Goal: Task Accomplishment & Management: Manage account settings

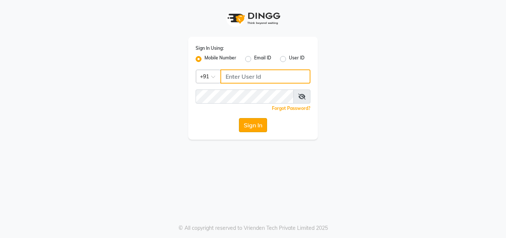
type input "8878248646"
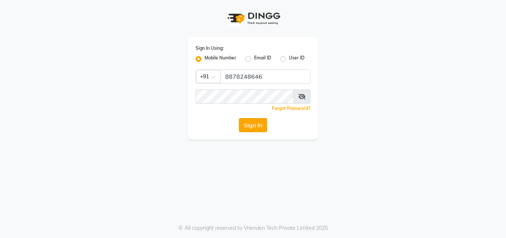
click at [257, 128] on button "Sign In" at bounding box center [253, 125] width 28 height 14
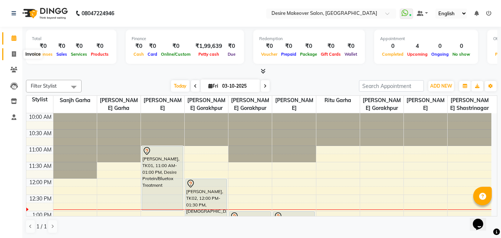
click at [14, 57] on span at bounding box center [13, 54] width 13 height 9
select select "service"
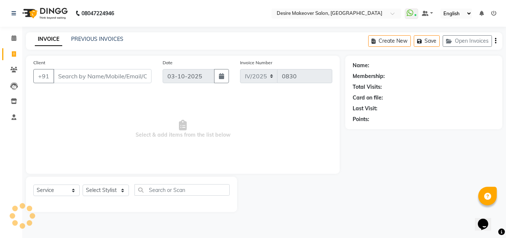
click at [78, 74] on input "Client" at bounding box center [102, 76] width 98 height 14
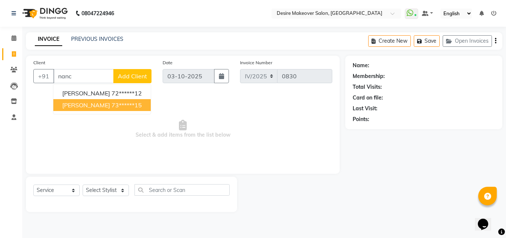
click at [90, 110] on button "[PERSON_NAME] 73******15" at bounding box center [101, 105] width 97 height 12
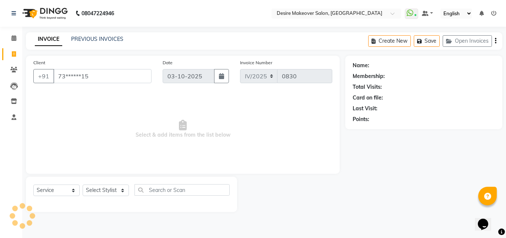
type input "73******15"
select select "1: Object"
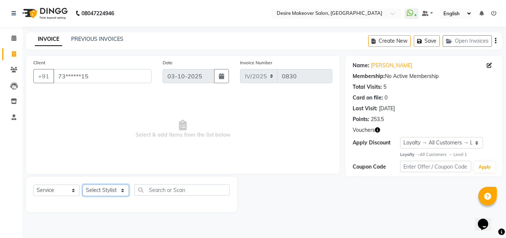
click at [122, 191] on select "Select Stylist akansha Anushaka Gorakhpur [PERSON_NAME] [PERSON_NAME] [PERSON_N…" at bounding box center [106, 189] width 46 height 11
select select "58066"
click at [83, 184] on select "Select Stylist akansha Anushaka Gorakhpur [PERSON_NAME] [PERSON_NAME] [PERSON_N…" at bounding box center [106, 189] width 46 height 11
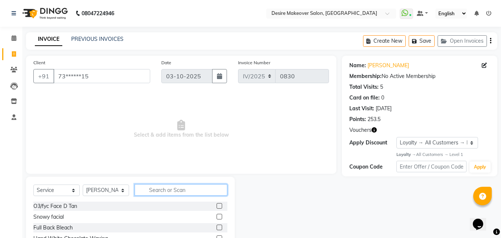
click at [168, 190] on input "text" at bounding box center [181, 189] width 93 height 11
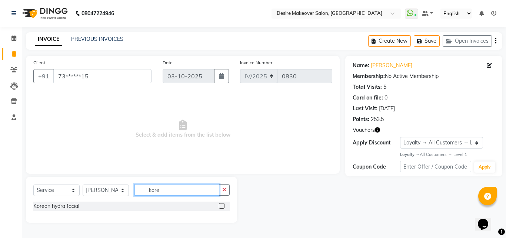
type input "kore"
click at [222, 207] on label at bounding box center [222, 206] width 6 height 6
click at [222, 207] on input "checkbox" at bounding box center [221, 206] width 5 height 5
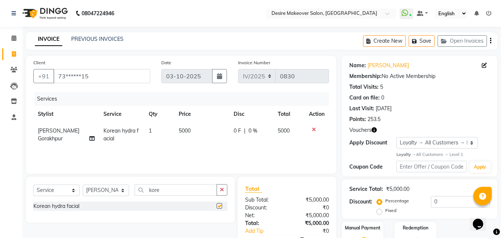
checkbox input "false"
click at [222, 189] on icon "button" at bounding box center [222, 189] width 4 height 5
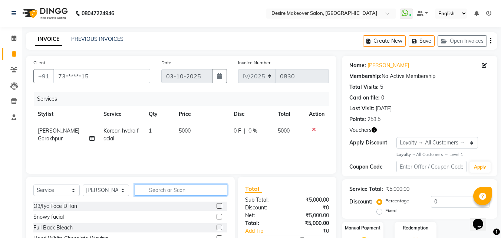
click at [156, 190] on input "text" at bounding box center [181, 189] width 93 height 11
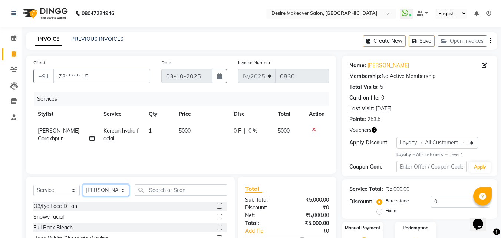
click at [121, 189] on select "Select Stylist akansha Anushaka Gorakhpur [PERSON_NAME] [PERSON_NAME] [PERSON_N…" at bounding box center [106, 189] width 46 height 11
select select "91540"
click at [83, 184] on select "Select Stylist akansha Anushaka Gorakhpur [PERSON_NAME] [PERSON_NAME] [PERSON_N…" at bounding box center [106, 189] width 46 height 11
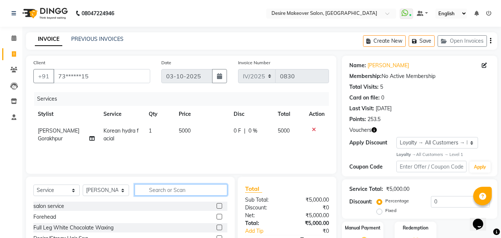
click at [191, 192] on input "text" at bounding box center [181, 189] width 93 height 11
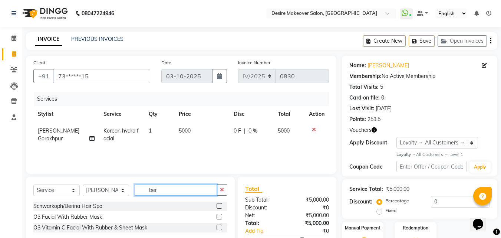
type input "ber"
click at [218, 206] on label at bounding box center [219, 206] width 6 height 6
click at [218, 206] on input "checkbox" at bounding box center [218, 206] width 5 height 5
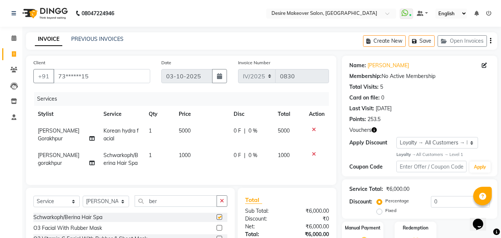
checkbox input "false"
click at [238, 153] on span "0 F" at bounding box center [237, 155] width 7 height 8
select select "91540"
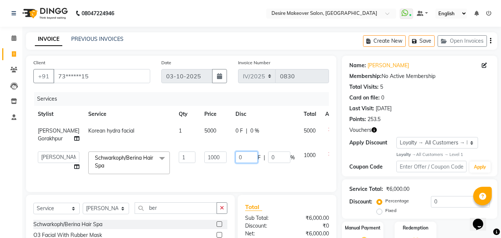
click at [235, 163] on input "0" at bounding box center [246, 156] width 22 height 11
type input "100"
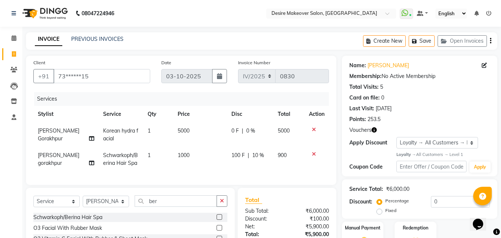
click at [264, 148] on tbody "[PERSON_NAME] Gorakhpur Korean hydra facial 1 5000 0 F | 0 % 5000 [PERSON_NAME]…" at bounding box center [180, 146] width 295 height 49
click at [424, 44] on button "Save" at bounding box center [421, 40] width 26 height 11
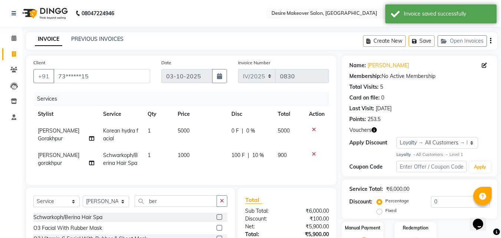
click at [17, 50] on span at bounding box center [13, 54] width 13 height 9
select select "service"
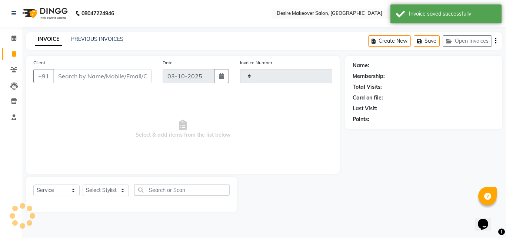
type input "0830"
select select "6198"
click at [93, 77] on input "Client" at bounding box center [102, 76] width 98 height 14
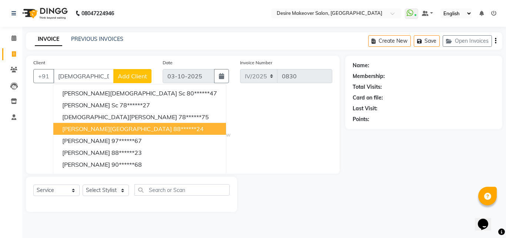
click at [80, 123] on button "[PERSON_NAME] Gorakhpur 88******24" at bounding box center [139, 129] width 173 height 12
type input "88******24"
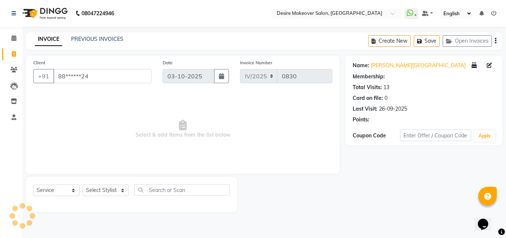
select select "1: Object"
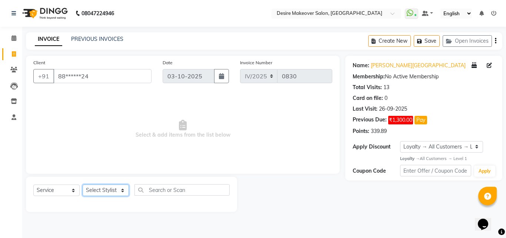
click at [122, 190] on select "Select Stylist akansha Anushaka Gorakhpur [PERSON_NAME] [PERSON_NAME] [PERSON_N…" at bounding box center [106, 189] width 46 height 11
select select "58066"
click at [83, 184] on select "Select Stylist akansha Anushaka Gorakhpur [PERSON_NAME] [PERSON_NAME] [PERSON_N…" at bounding box center [106, 189] width 46 height 11
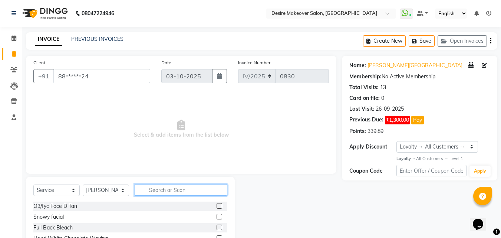
click at [159, 188] on input "text" at bounding box center [181, 189] width 93 height 11
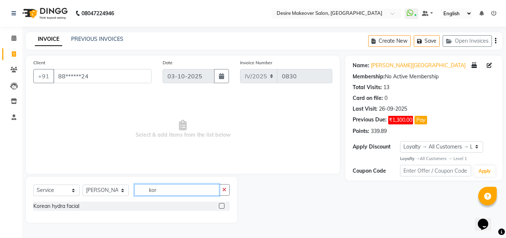
type input "kor"
click at [222, 207] on label at bounding box center [222, 206] width 6 height 6
click at [222, 207] on input "checkbox" at bounding box center [221, 206] width 5 height 5
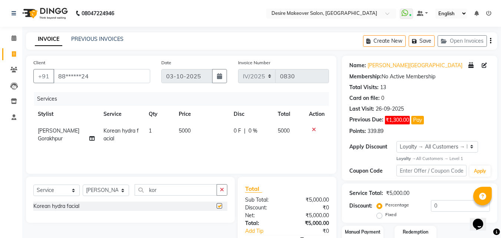
checkbox input "false"
click at [124, 191] on select "Select Stylist akansha Anushaka Gorakhpur [PERSON_NAME] [PERSON_NAME] [PERSON_N…" at bounding box center [106, 189] width 46 height 11
select select "61699"
click at [83, 184] on select "Select Stylist akansha Anushaka Gorakhpur [PERSON_NAME] [PERSON_NAME] [PERSON_N…" at bounding box center [106, 189] width 46 height 11
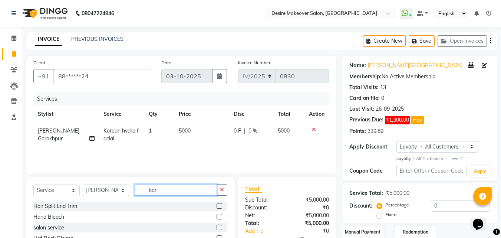
click at [189, 187] on input "kor" at bounding box center [176, 189] width 82 height 11
type input "k"
type input "hair spa"
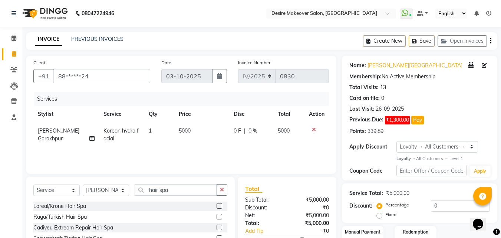
click at [217, 227] on label at bounding box center [219, 227] width 6 height 6
click at [217, 227] on input "checkbox" at bounding box center [218, 227] width 5 height 5
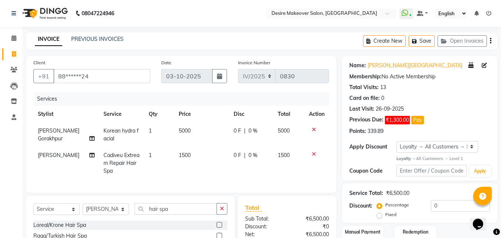
checkbox input "false"
click at [187, 152] on span "1500" at bounding box center [185, 155] width 12 height 7
select select "61699"
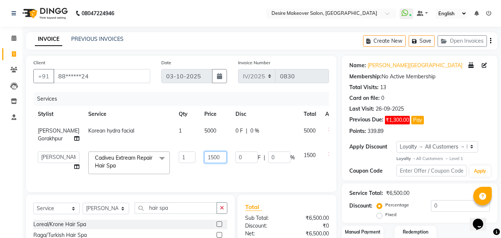
click at [208, 163] on input "1500" at bounding box center [215, 156] width 22 height 11
type input "1"
type input "2000"
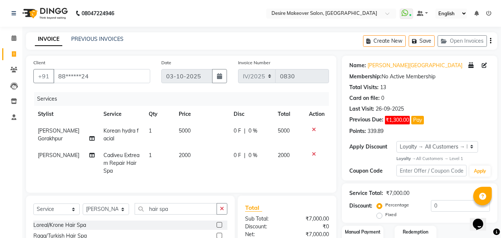
click at [250, 153] on span "0 %" at bounding box center [252, 155] width 9 height 8
select select "61699"
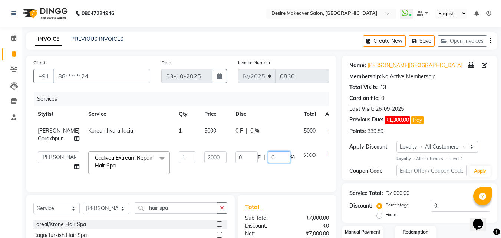
click at [268, 163] on input "0" at bounding box center [279, 156] width 22 height 11
type input "50"
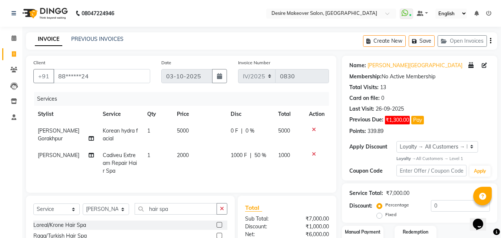
click at [286, 171] on td "1000" at bounding box center [289, 163] width 31 height 32
select select "61699"
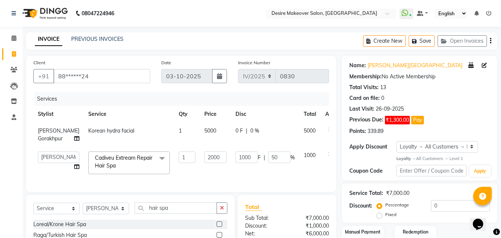
click at [250, 129] on span "0 %" at bounding box center [254, 131] width 9 height 8
select select "58066"
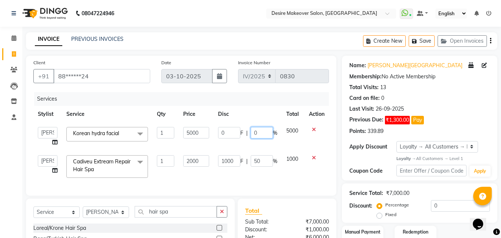
click at [259, 132] on input "0" at bounding box center [262, 132] width 22 height 11
type input "50"
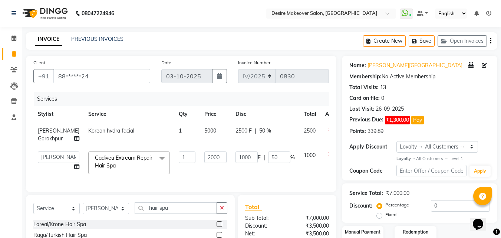
click at [299, 140] on td "2500" at bounding box center [309, 134] width 21 height 24
select select "58066"
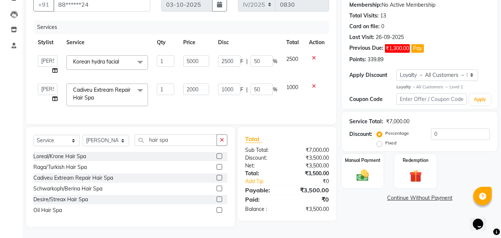
scroll to position [77, 0]
click at [56, 96] on icon at bounding box center [54, 98] width 5 height 5
select select "61699"
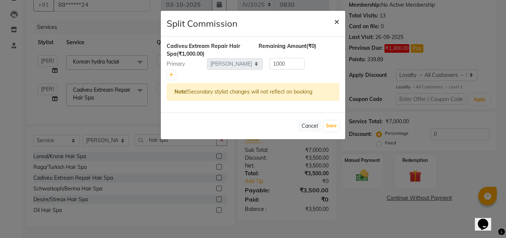
click at [338, 24] on span "×" at bounding box center [336, 21] width 5 height 11
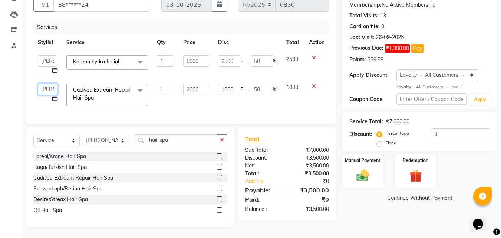
click at [52, 83] on select "akansha Anushaka Gorakhpur [PERSON_NAME] [PERSON_NAME] [PERSON_NAME] garha [PER…" at bounding box center [48, 88] width 20 height 11
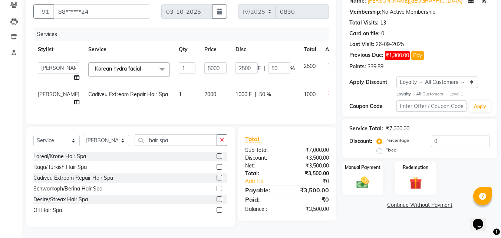
click at [0, 125] on div "Calendar Invoice Clients Leads Inventory Staff Completed InProgress Upcoming Dr…" at bounding box center [50, 92] width 100 height 270
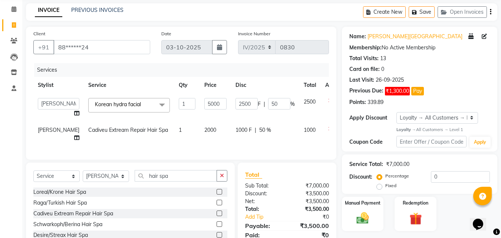
scroll to position [0, 0]
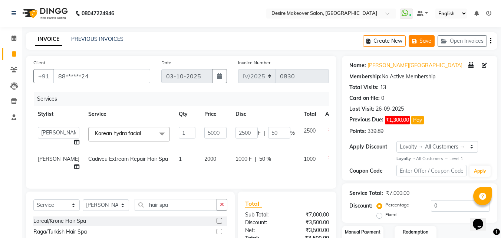
click at [424, 43] on button "Save" at bounding box center [421, 40] width 26 height 11
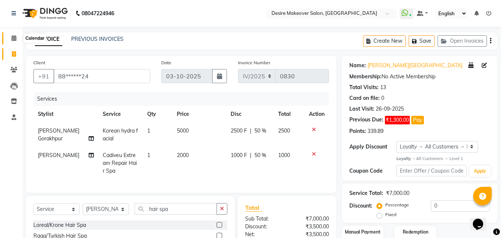
click at [10, 41] on span at bounding box center [13, 38] width 13 height 9
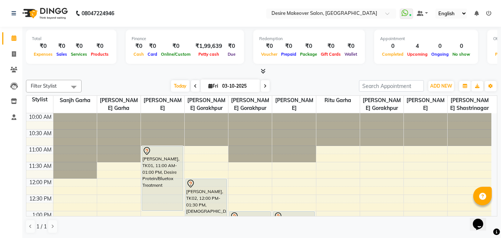
scroll to position [0, 0]
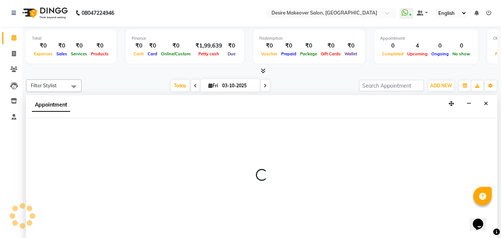
select select "91540"
select select "720"
select select "tentative"
